Goal: Task Accomplishment & Management: Complete application form

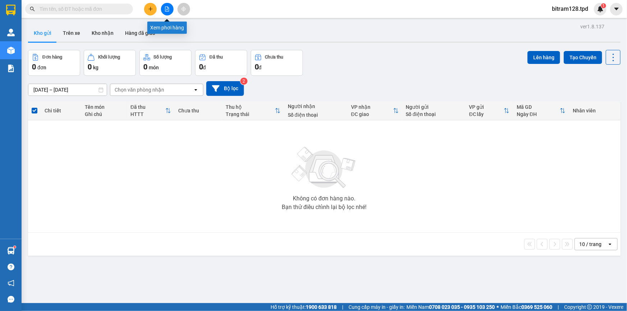
drag, startPoint x: 0, startPoint y: 0, endPoint x: 168, endPoint y: 10, distance: 168.7
click at [168, 10] on icon "file-add" at bounding box center [167, 8] width 4 height 5
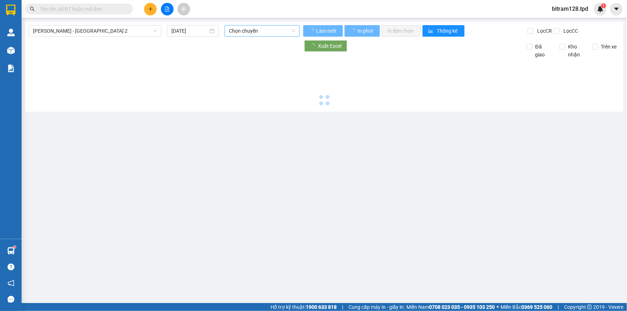
type input "[DATE]"
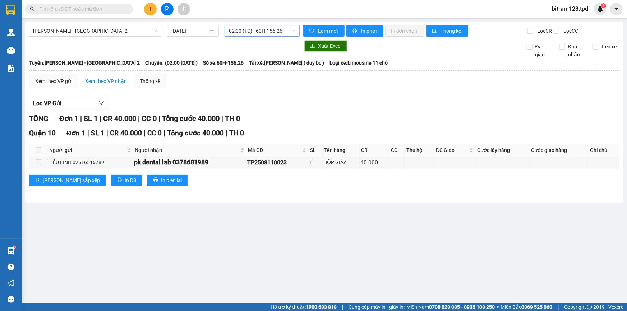
click at [248, 32] on span "02:00 (TC) - 60H-156.26" at bounding box center [262, 30] width 66 height 11
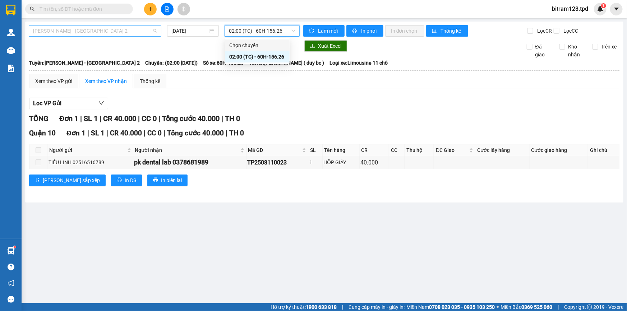
click at [84, 32] on span "[PERSON_NAME] - [GEOGRAPHIC_DATA] 2" at bounding box center [95, 30] width 124 height 11
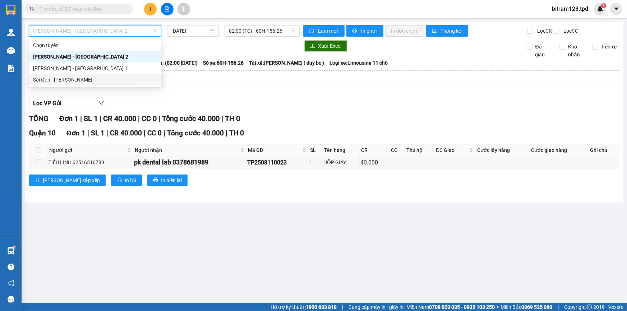
click at [75, 82] on div "Sài Gòn - [PERSON_NAME]" at bounding box center [95, 80] width 124 height 8
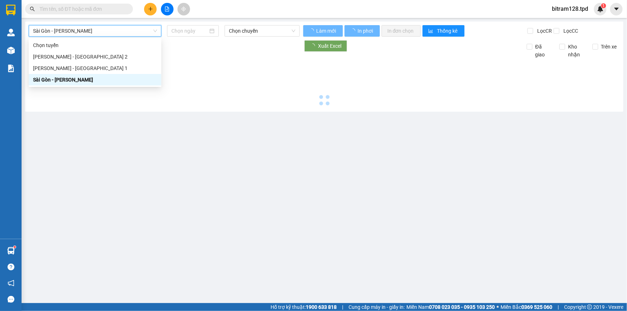
type input "[DATE]"
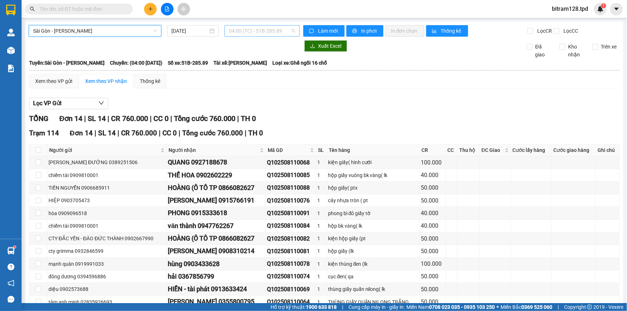
click at [260, 33] on span "04:00 (TC) - 51B-285.89" at bounding box center [262, 30] width 66 height 11
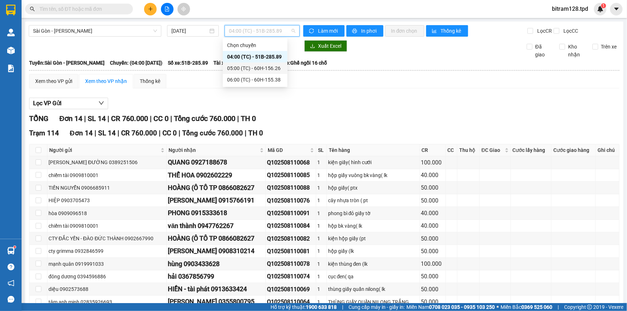
click at [271, 69] on div "05:00 (TC) - 60H-156.26" at bounding box center [255, 68] width 56 height 8
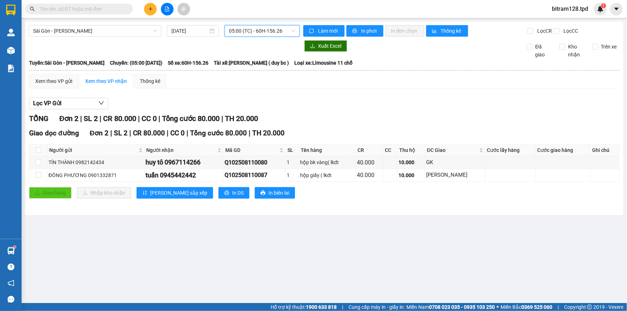
click at [280, 30] on span "05:00 (TC) - 60H-156.26" at bounding box center [262, 30] width 66 height 11
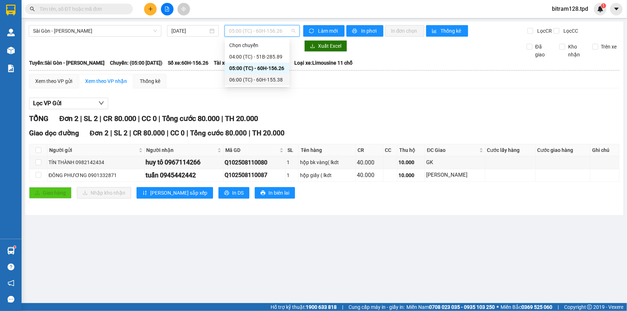
click at [269, 83] on div "06:00 (TC) - 60H-155.38" at bounding box center [257, 79] width 65 height 11
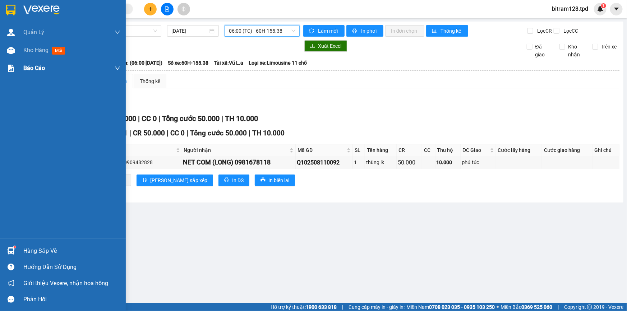
drag, startPoint x: 25, startPoint y: 53, endPoint x: 40, endPoint y: 59, distance: 15.8
click at [25, 53] on span "Kho hàng" at bounding box center [35, 50] width 25 height 7
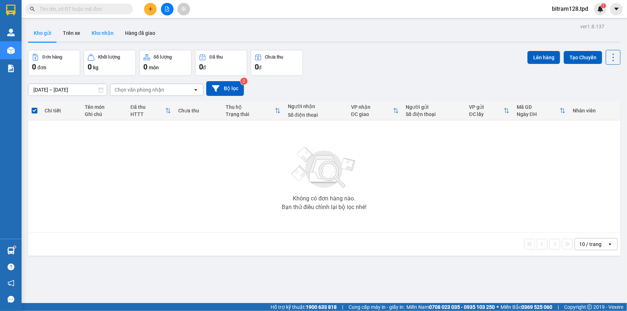
click at [103, 32] on button "Kho nhận" at bounding box center [102, 32] width 33 height 17
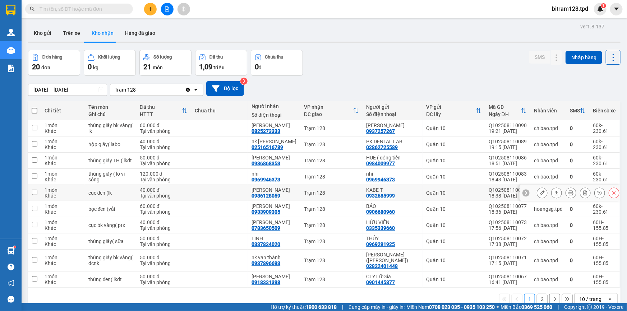
scroll to position [32, 0]
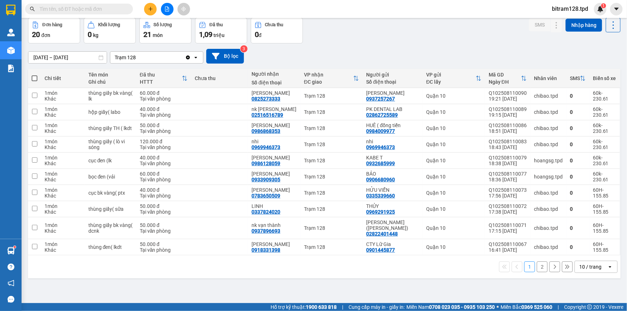
click at [595, 263] on div "10 / trang" at bounding box center [591, 266] width 32 height 11
click at [584, 249] on span "100 / trang" at bounding box center [588, 250] width 26 height 7
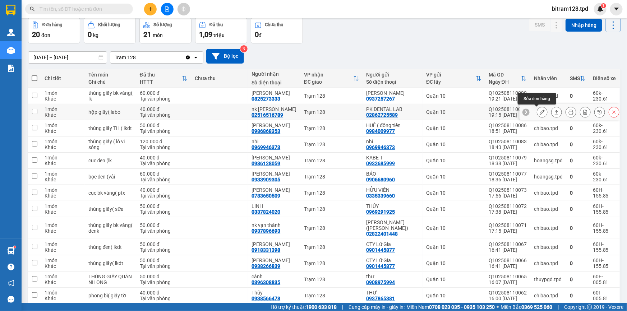
click at [539, 112] on icon at bounding box center [541, 112] width 5 height 5
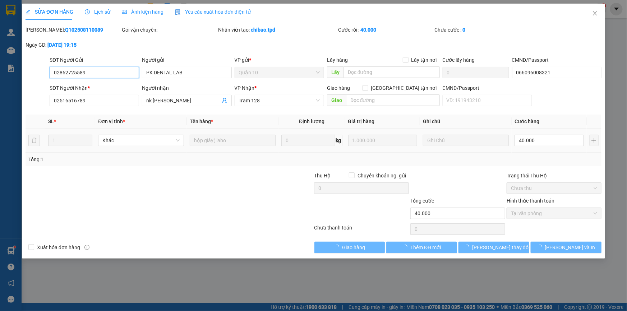
type input "02862725589"
type input "PK DENTAL LAB"
type input "066096008321"
type input "02516516789"
type input "nk [PERSON_NAME]"
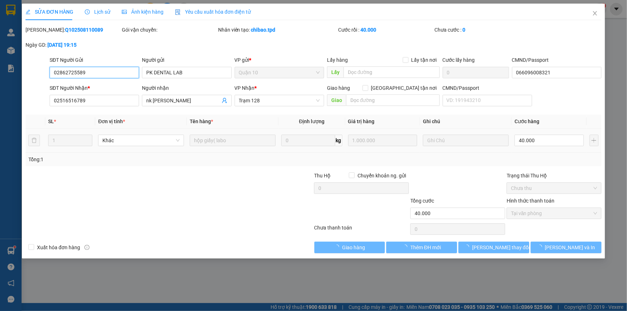
type input "40.000"
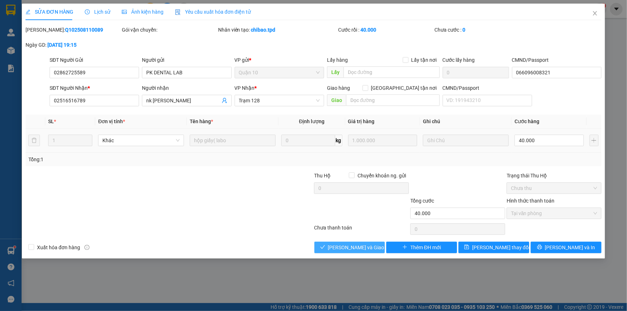
click at [345, 247] on span "[PERSON_NAME] và Giao hàng" at bounding box center [362, 247] width 69 height 8
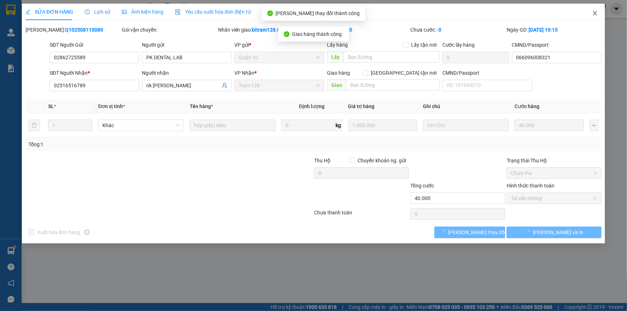
click at [596, 16] on icon "close" at bounding box center [595, 13] width 6 height 6
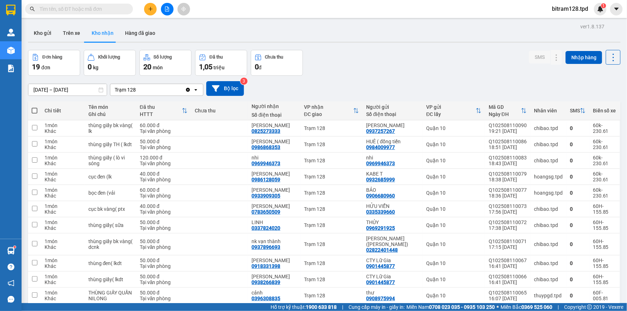
click at [79, 10] on input "text" at bounding box center [82, 9] width 85 height 8
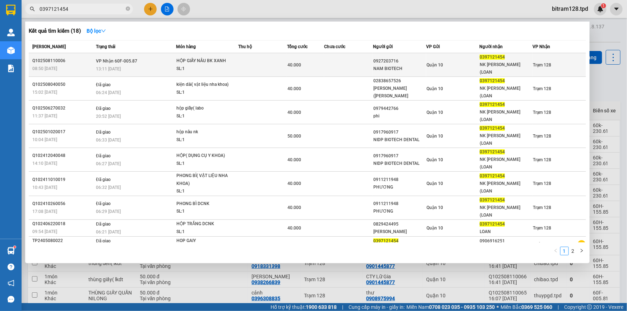
type input "0397121454"
click at [225, 65] on div "SL: 1" at bounding box center [203, 69] width 54 height 8
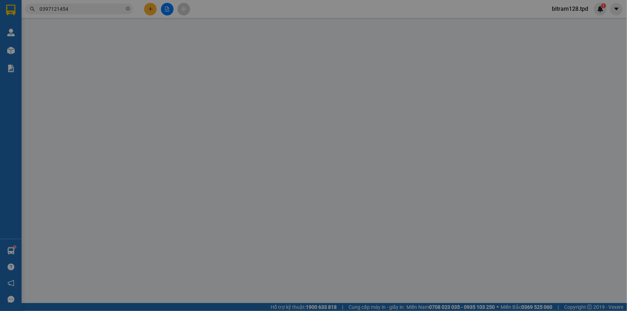
type input "0927203716"
type input "NAM BIOTECH"
type input "0397121454"
type input "NK [PERSON_NAME] (LOAN"
type input "40.000"
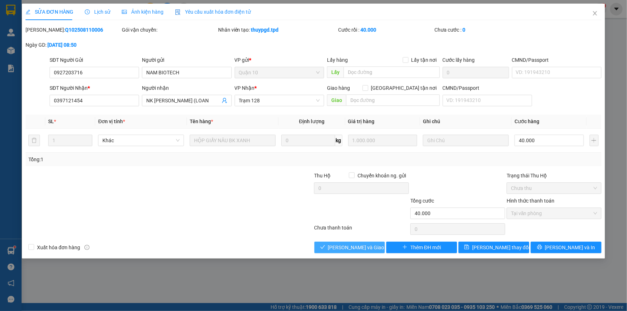
click at [354, 249] on span "[PERSON_NAME] và Giao hàng" at bounding box center [362, 247] width 69 height 8
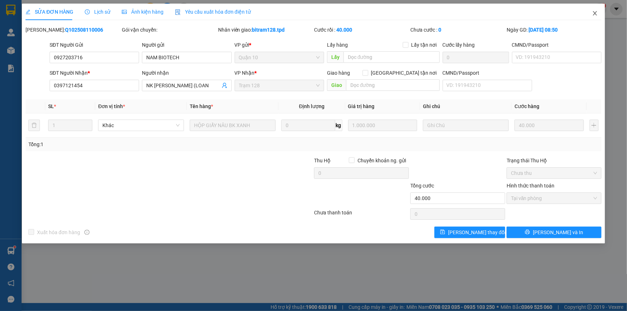
click at [594, 13] on icon "close" at bounding box center [595, 13] width 4 height 4
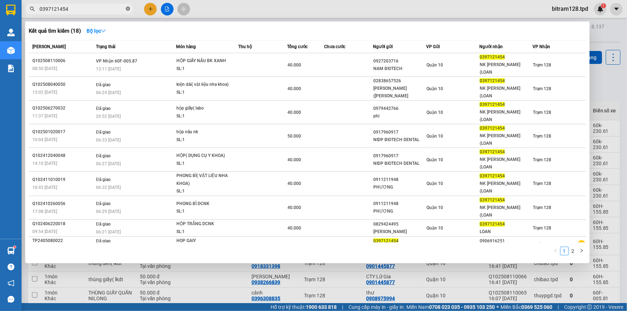
drag, startPoint x: 126, startPoint y: 10, endPoint x: 90, endPoint y: 0, distance: 38.0
click at [126, 10] on icon "close-circle" at bounding box center [128, 8] width 4 height 4
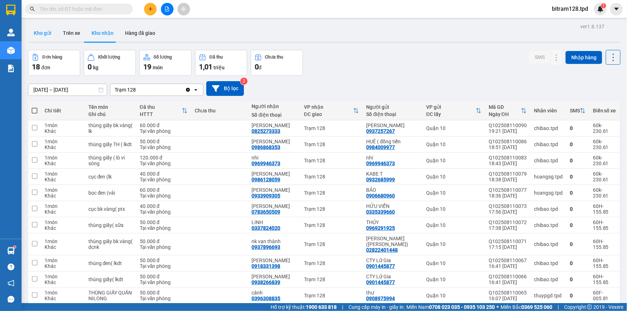
click at [41, 33] on button "Kho gửi" at bounding box center [42, 32] width 29 height 17
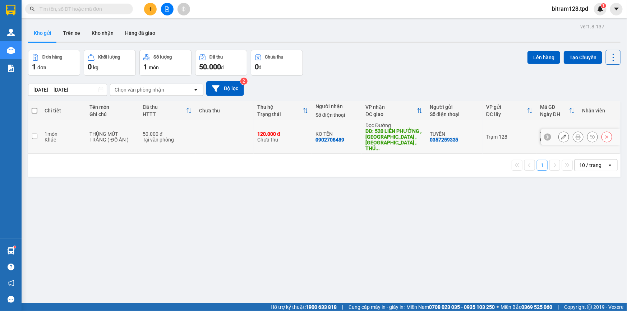
click at [34, 134] on input "checkbox" at bounding box center [34, 136] width 5 height 5
checkbox input "true"
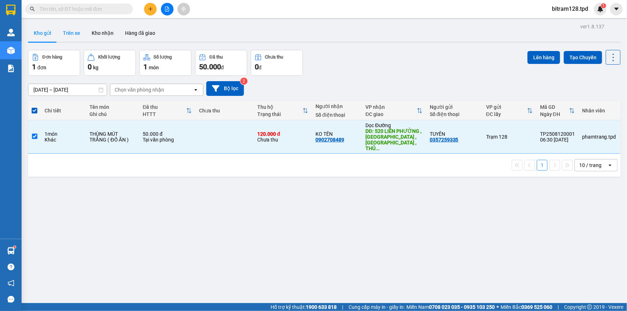
click at [71, 36] on button "Trên xe" at bounding box center [71, 32] width 29 height 17
